Goal: Participate in discussion

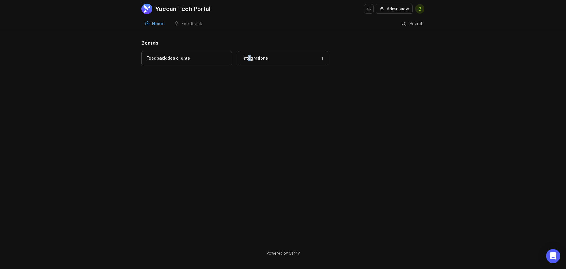
click at [250, 92] on div "Boards Feedback des clients Intégrations 1" at bounding box center [283, 142] width 283 height 207
click at [194, 62] on link "Feedback des clients" at bounding box center [187, 58] width 91 height 14
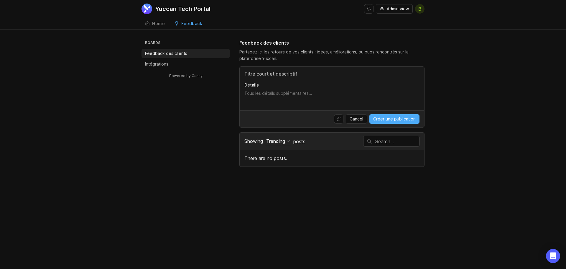
click at [162, 26] on link "Home" at bounding box center [155, 24] width 27 height 12
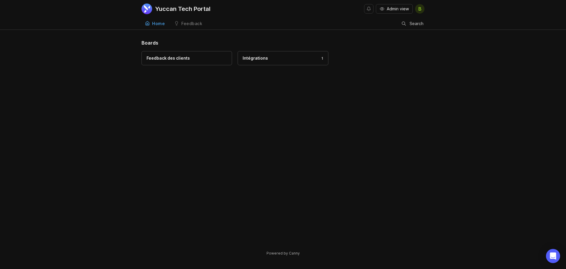
click at [303, 63] on link "Intégrations 1" at bounding box center [283, 58] width 91 height 14
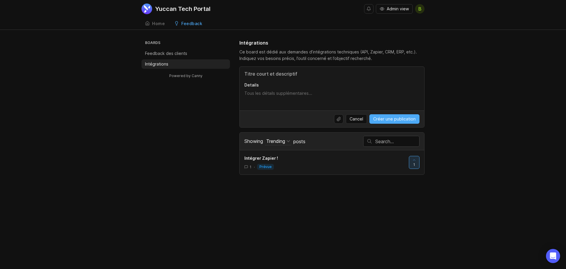
click at [298, 162] on link "Intégrer Zapier ! 1 · prévue" at bounding box center [326, 162] width 164 height 15
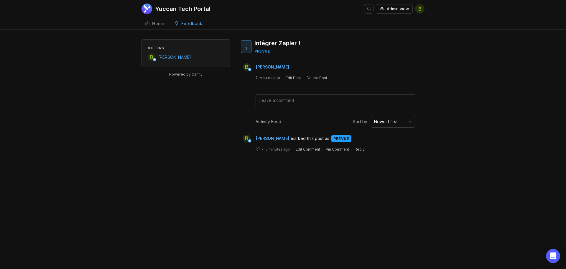
click at [262, 52] on div "prévue" at bounding box center [277, 51] width 46 height 5
click at [246, 49] on span "1" at bounding box center [246, 48] width 2 height 5
click at [245, 47] on span "0" at bounding box center [246, 48] width 2 height 5
click at [188, 24] on div "Feedback" at bounding box center [191, 24] width 21 height 4
